Goal: Navigation & Orientation: Go to known website

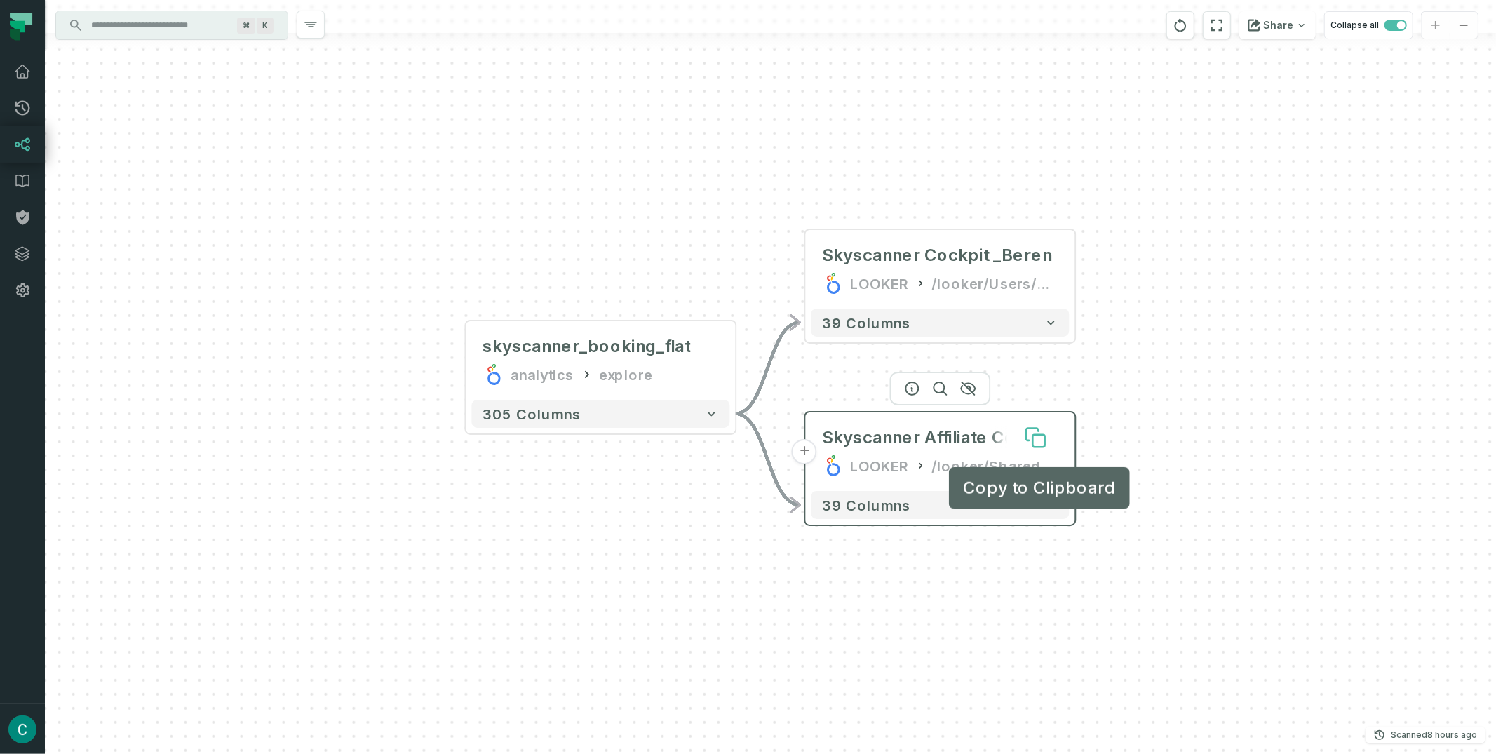
click at [1031, 441] on icon at bounding box center [1036, 437] width 22 height 22
click at [1028, 442] on icon at bounding box center [1036, 437] width 22 height 22
click at [1033, 438] on icon at bounding box center [1039, 441] width 12 height 12
